Goal: Information Seeking & Learning: Learn about a topic

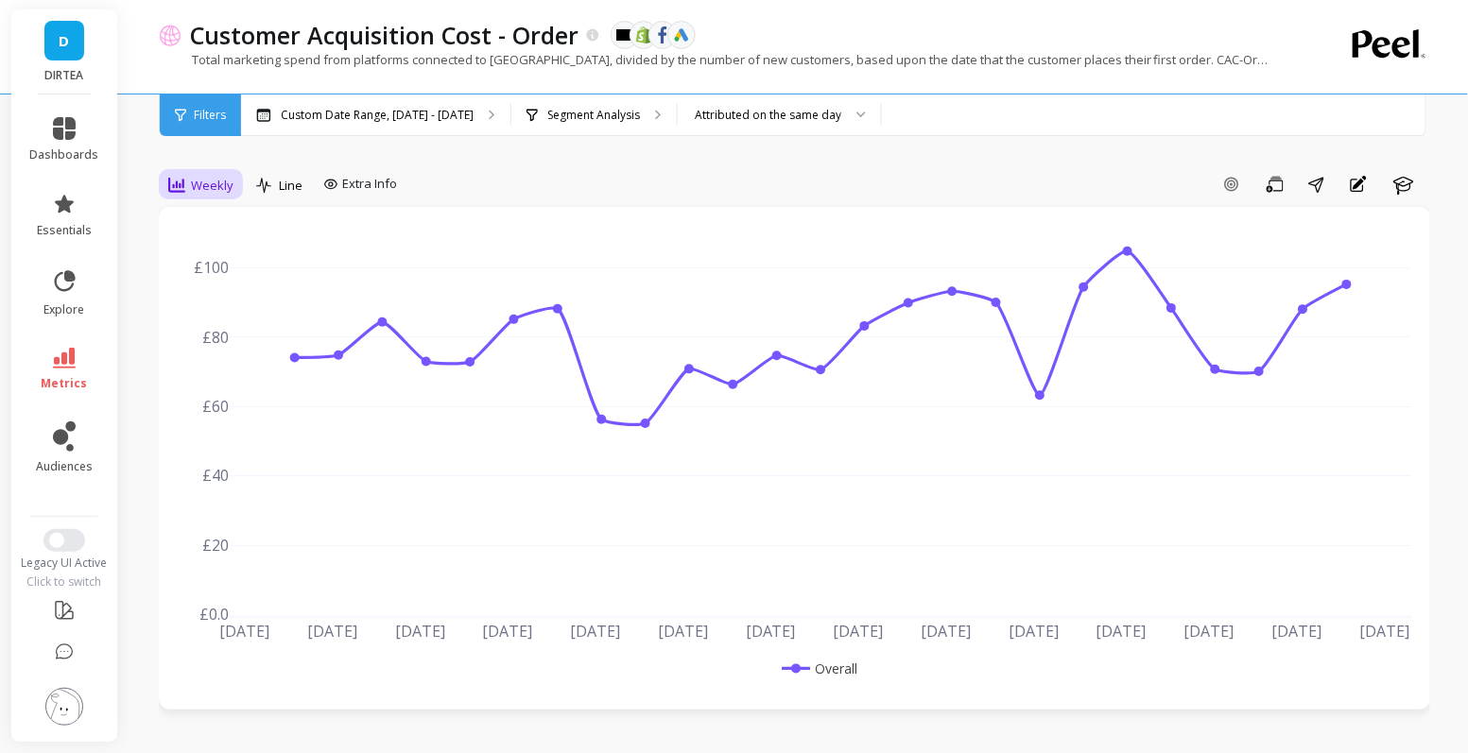
click at [216, 191] on span "Weekly" at bounding box center [212, 186] width 43 height 18
click at [228, 268] on div "Daily" at bounding box center [229, 264] width 108 height 18
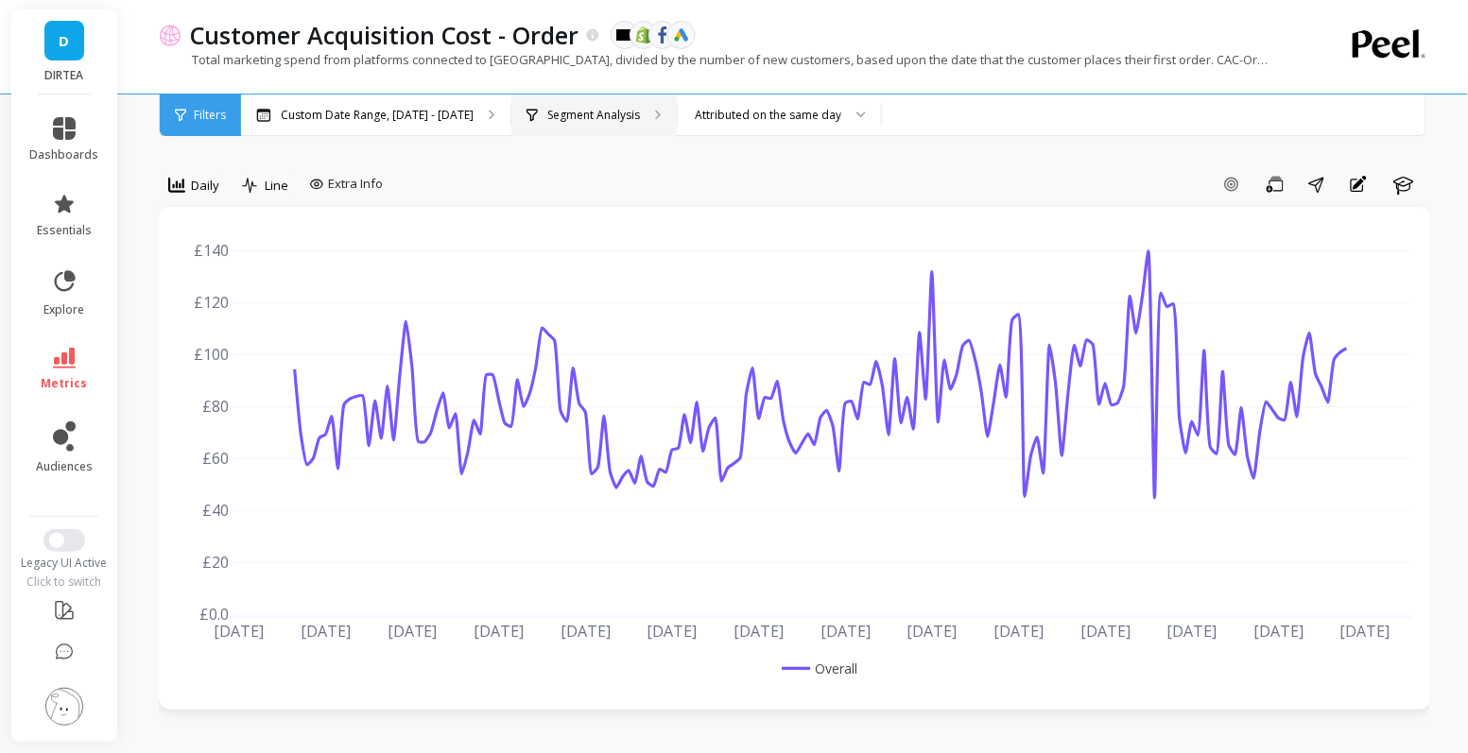
click at [613, 125] on div "Segment Analysis" at bounding box center [593, 116] width 165 height 42
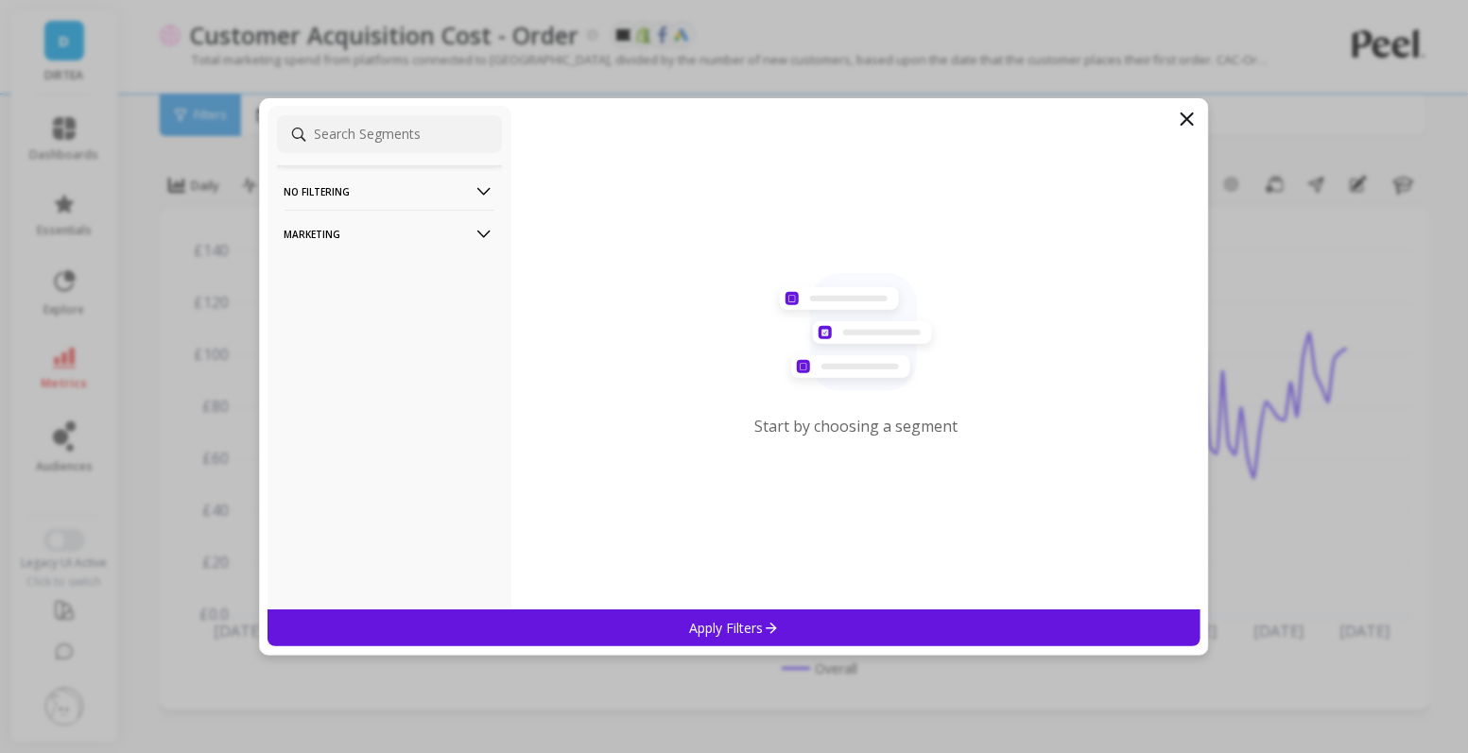
click at [413, 235] on p "Marketing" at bounding box center [390, 234] width 210 height 48
click at [345, 328] on div "Countries" at bounding box center [389, 336] width 225 height 30
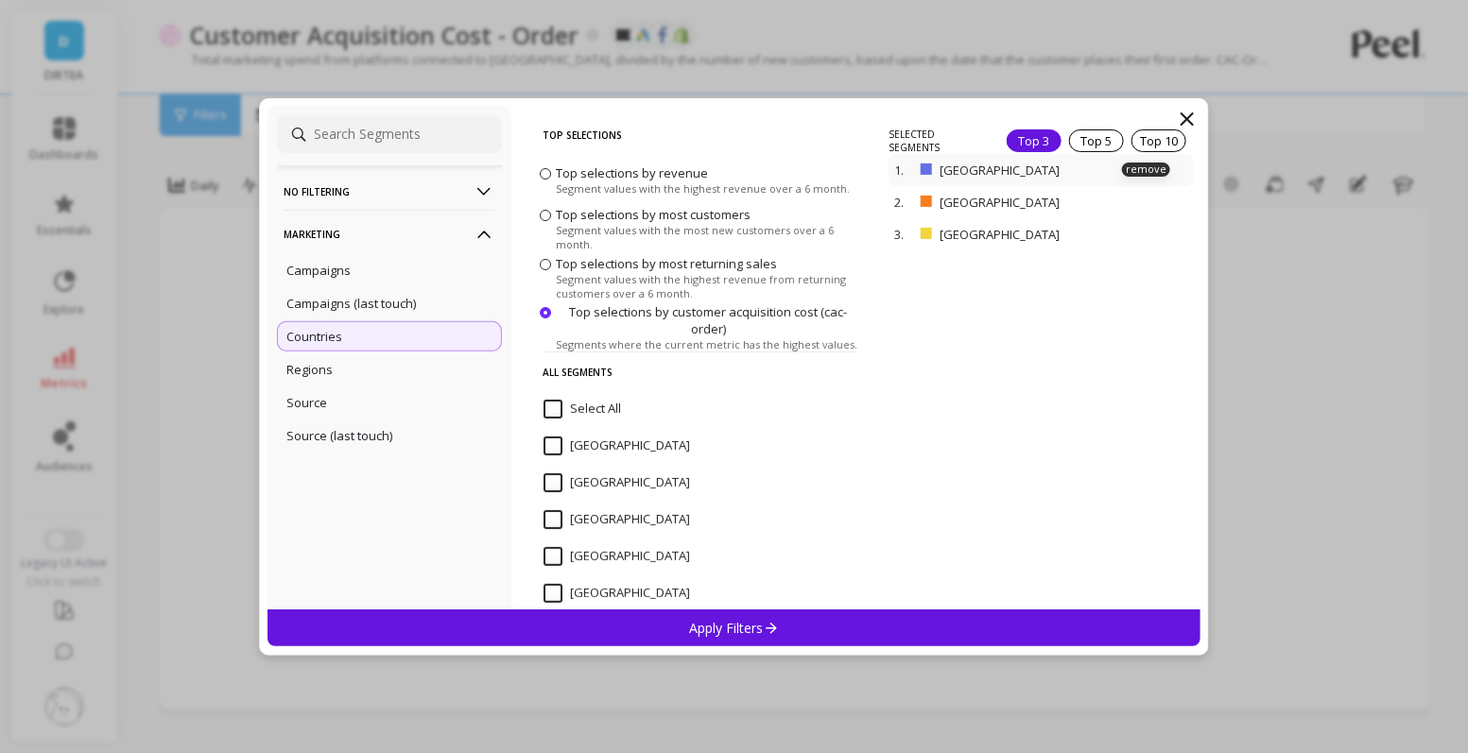
click at [1165, 159] on div "1. [GEOGRAPHIC_DATA] remove" at bounding box center [1041, 170] width 305 height 32
click at [1150, 170] on p "remove" at bounding box center [1146, 170] width 48 height 14
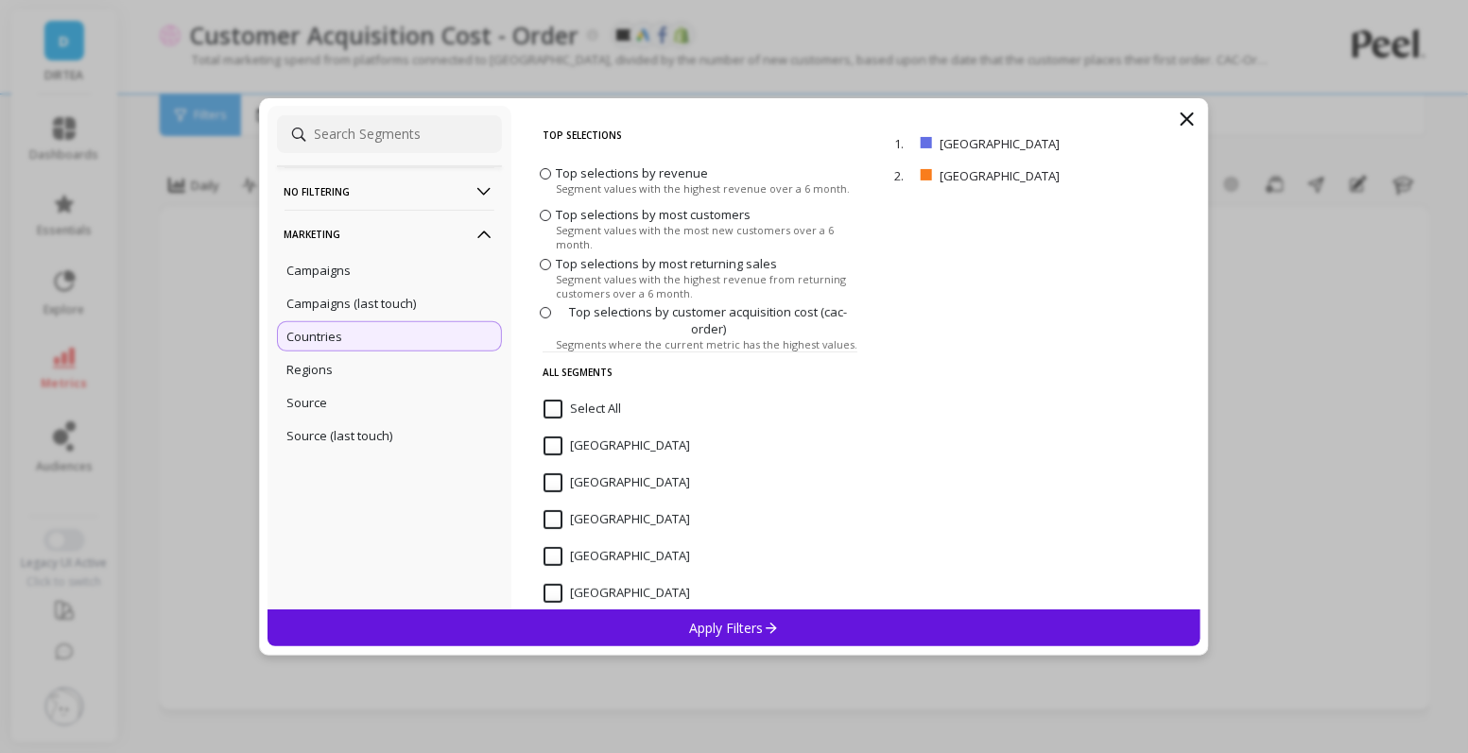
click at [832, 626] on div "Apply Filters" at bounding box center [735, 628] width 934 height 37
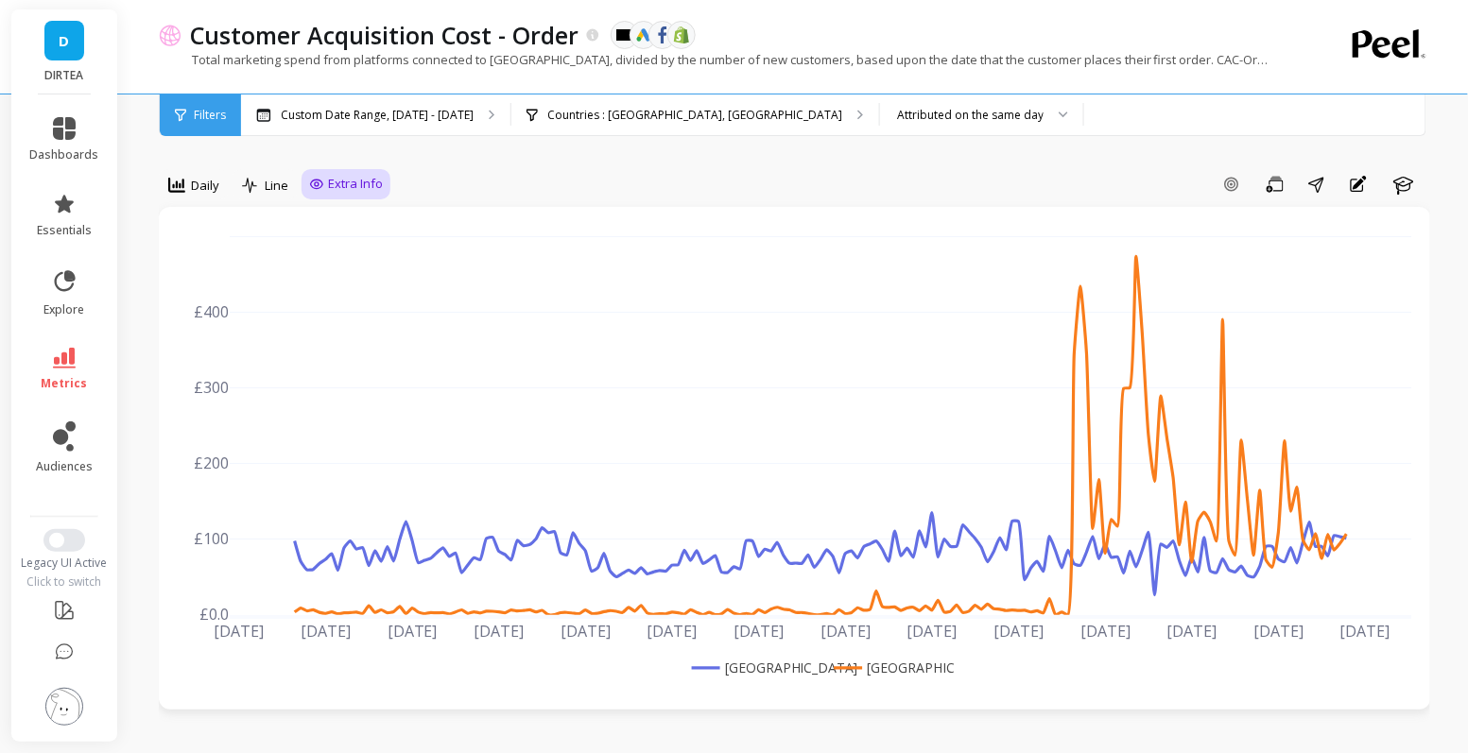
click at [329, 186] on span "Extra Info" at bounding box center [355, 184] width 55 height 19
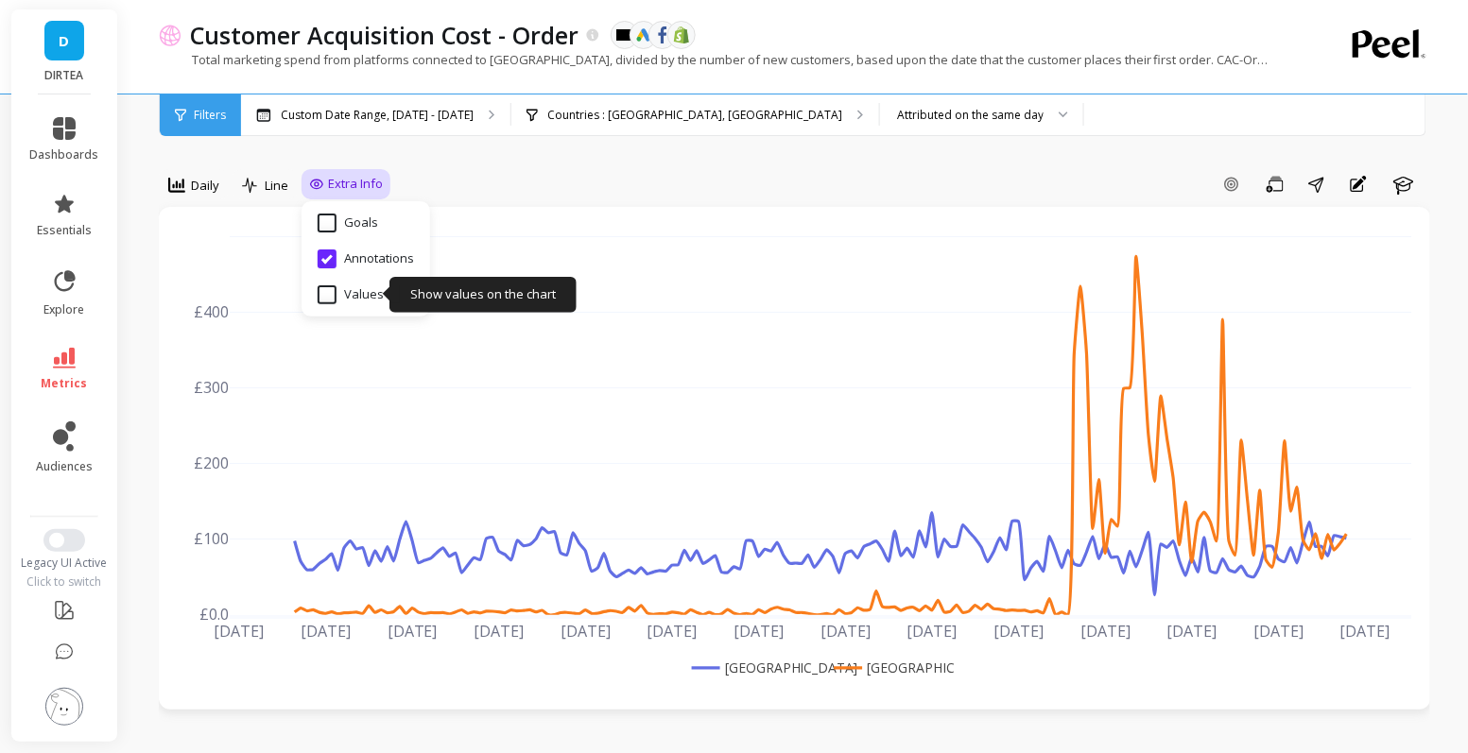
click at [342, 291] on input "Values" at bounding box center [351, 294] width 66 height 19
checkbox input "true"
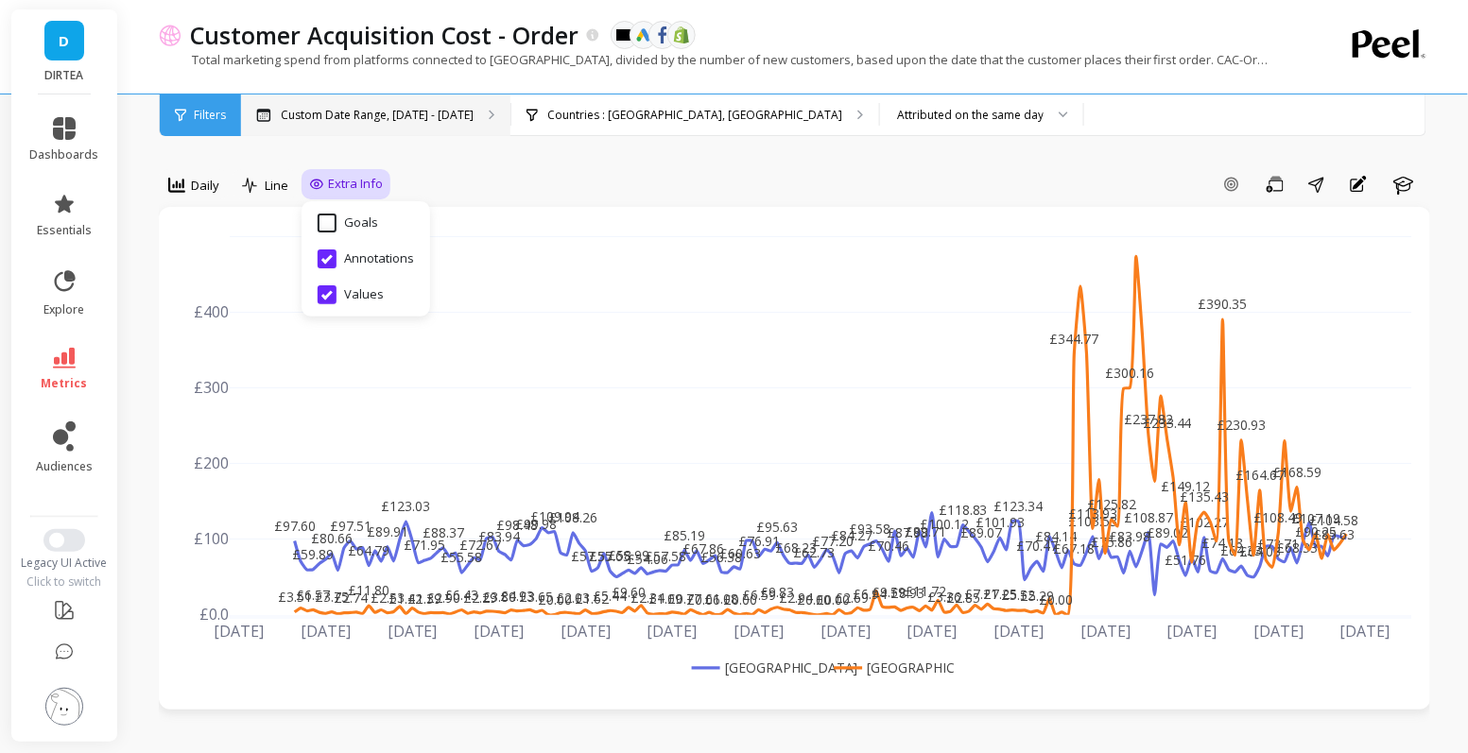
click at [422, 123] on div "Custom Date Range, [DATE] - [DATE]" at bounding box center [375, 116] width 269 height 42
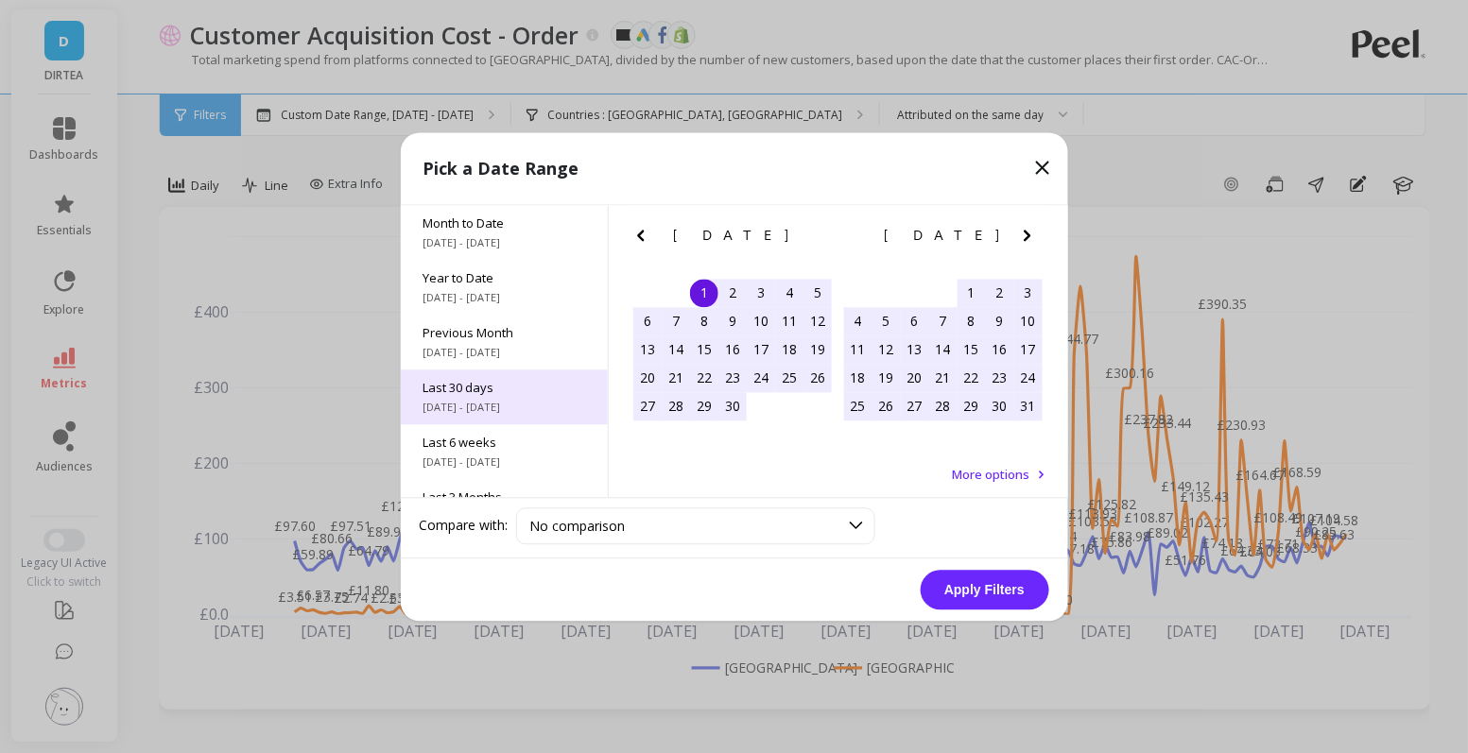
click at [503, 401] on span "[DATE] - [DATE]" at bounding box center [504, 407] width 162 height 15
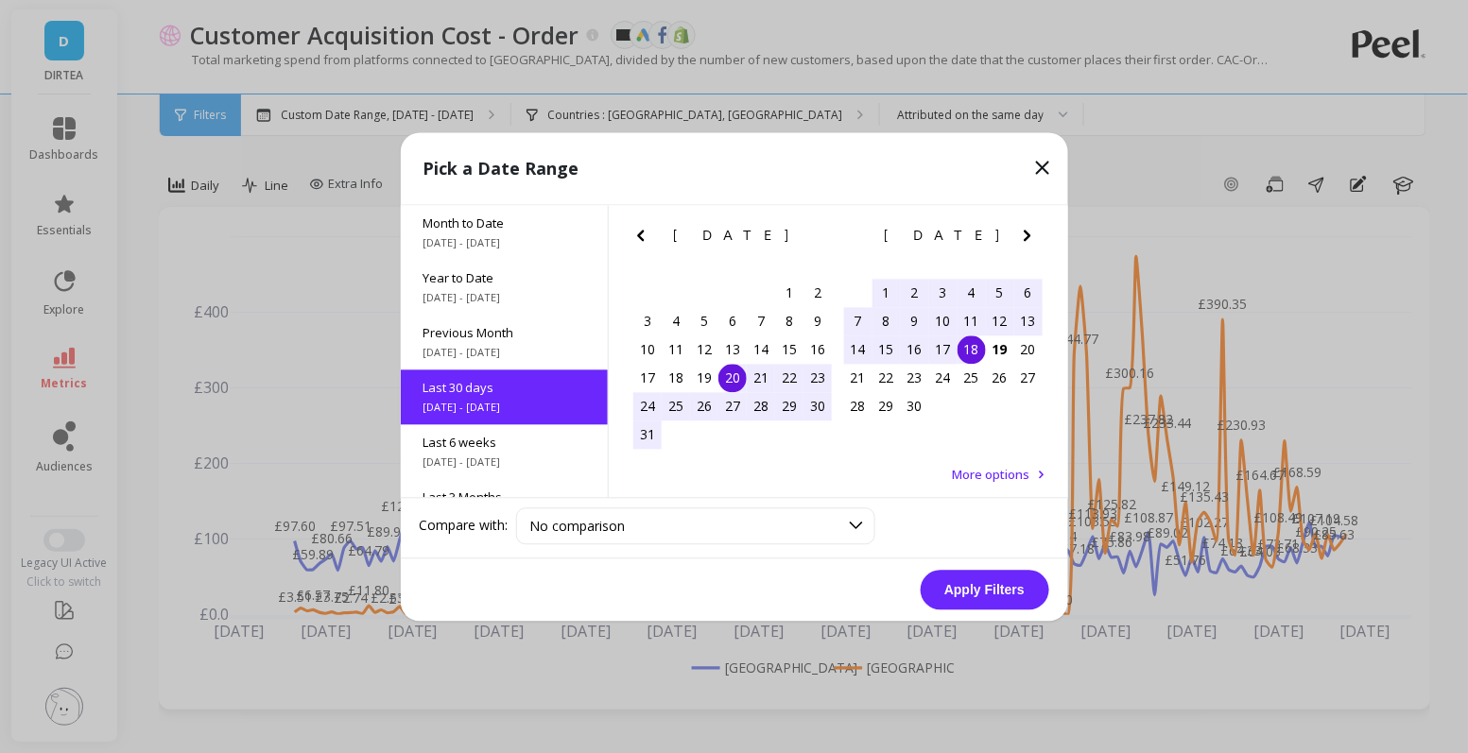
scroll to position [45, 0]
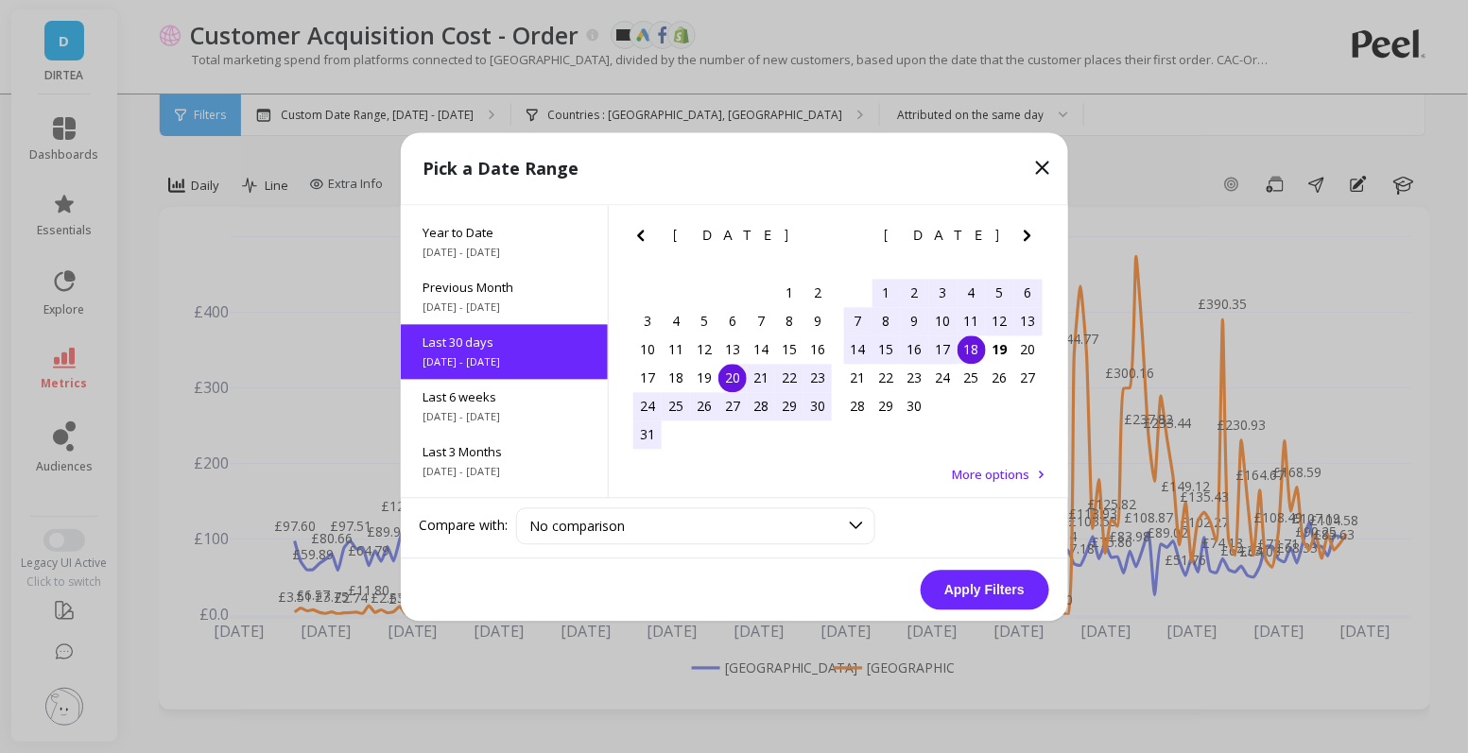
click at [1008, 592] on button "Apply Filters" at bounding box center [985, 590] width 129 height 40
